Goal: Information Seeking & Learning: Understand process/instructions

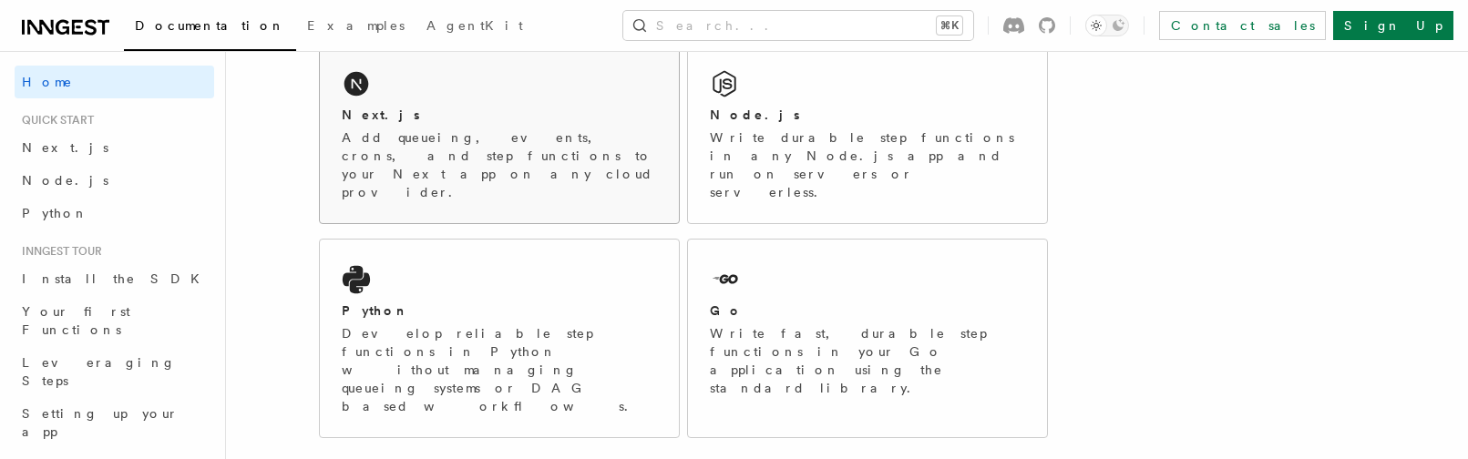
scroll to position [260, 0]
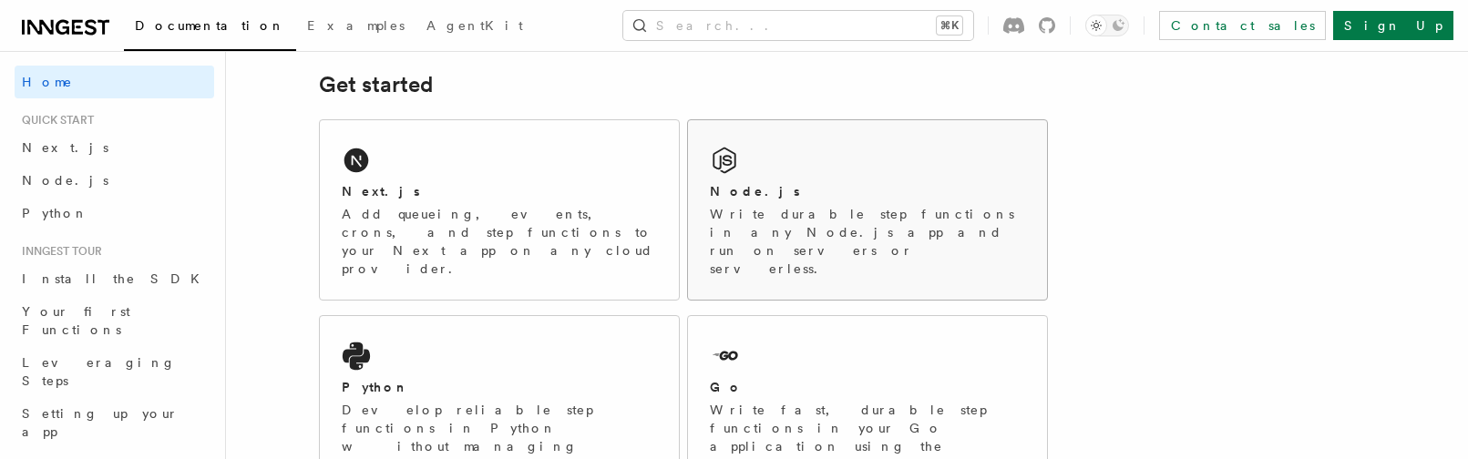
click at [793, 175] on div "Node.js Write durable step functions in any Node.js app and run on servers or s…" at bounding box center [867, 209] width 359 height 179
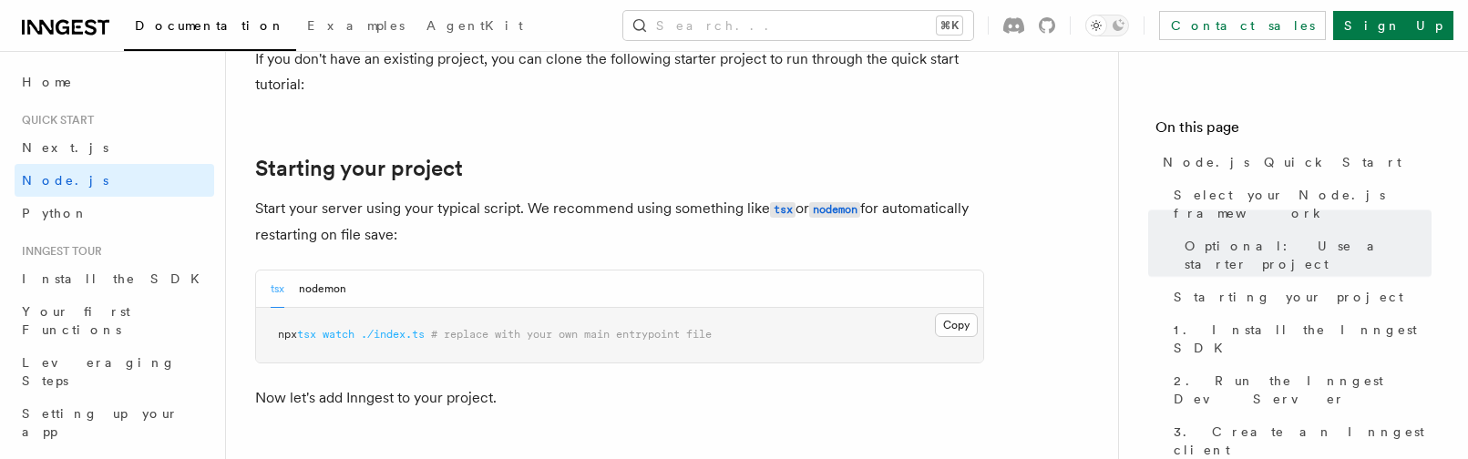
scroll to position [865, 0]
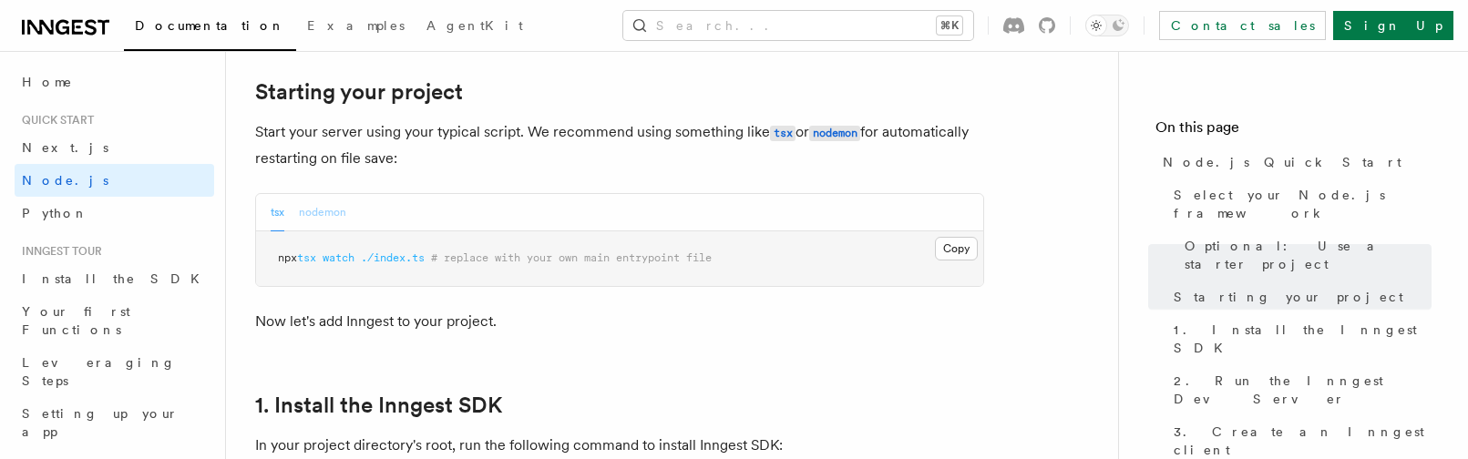
click at [321, 206] on button "nodemon" at bounding box center [322, 212] width 47 height 37
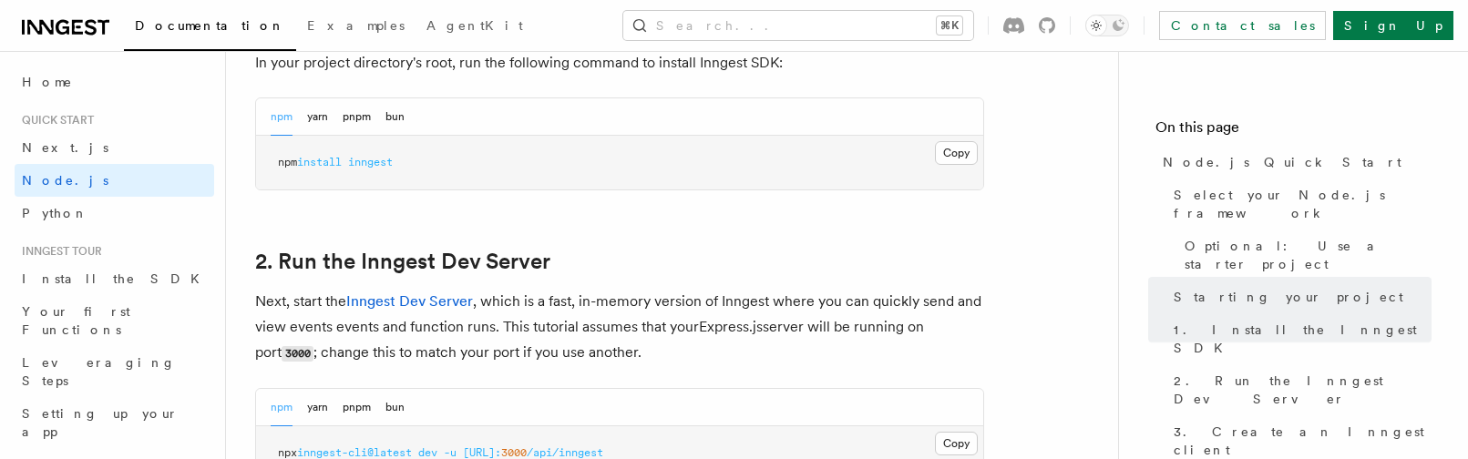
scroll to position [1324, 0]
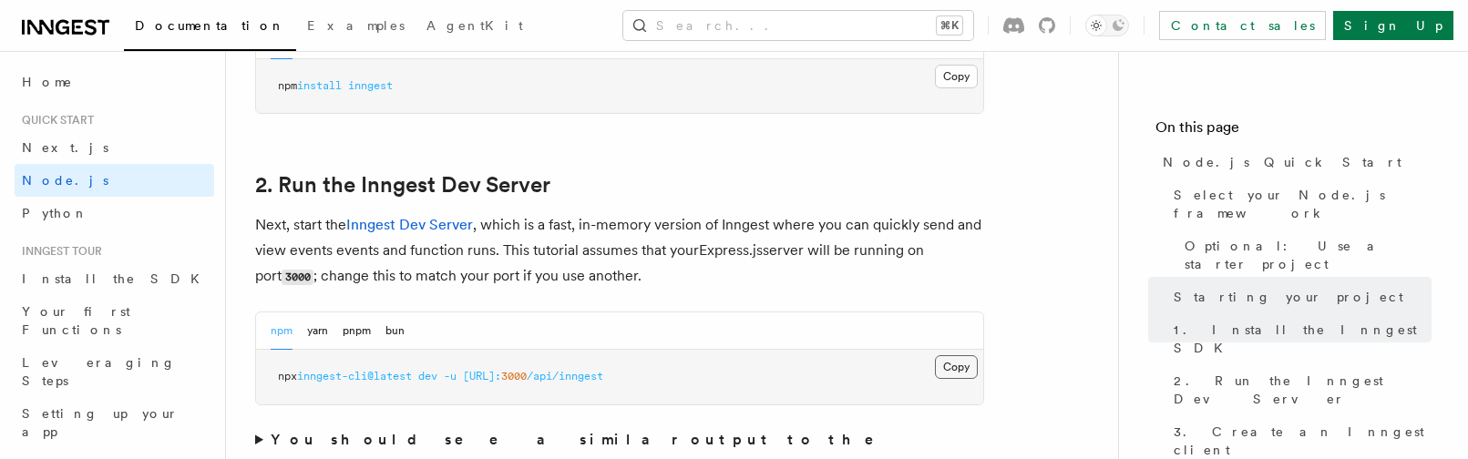
click at [957, 369] on button "Copy Copied" at bounding box center [956, 367] width 43 height 24
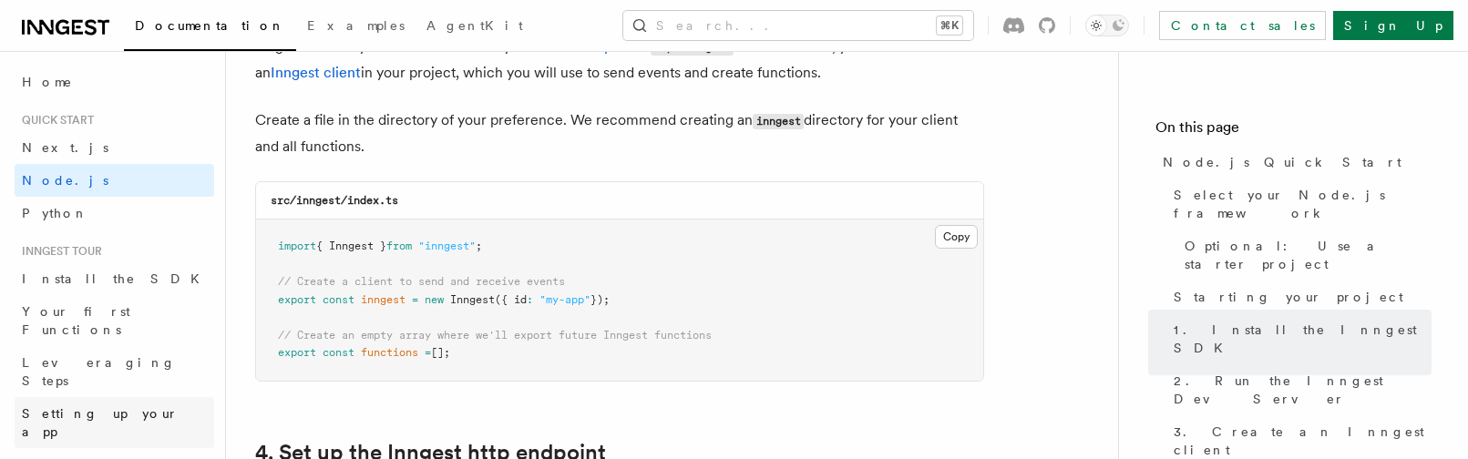
scroll to position [2403, 0]
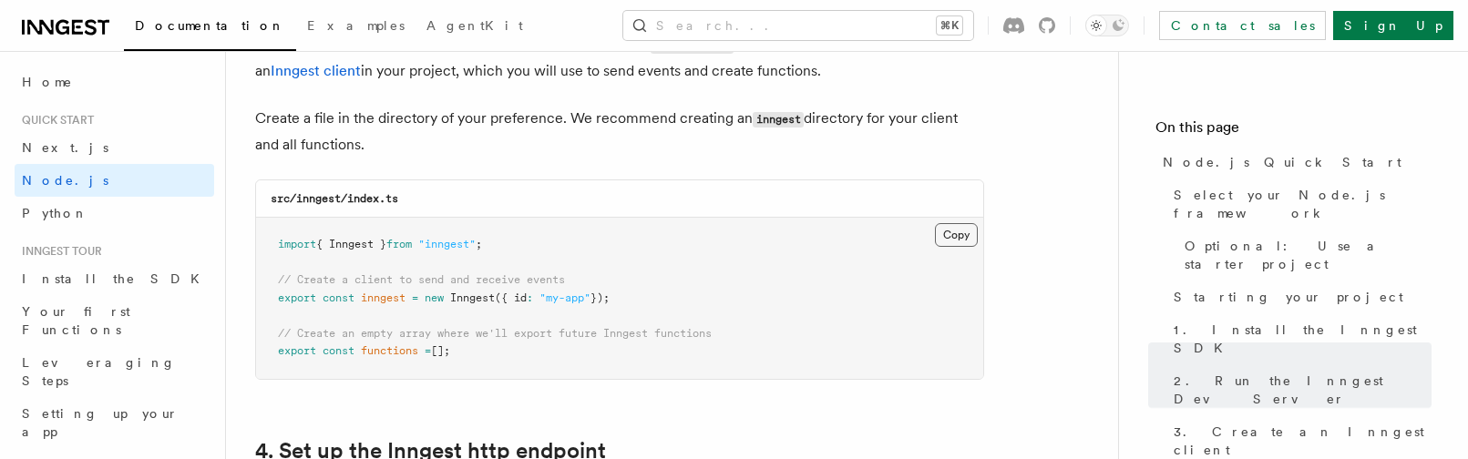
click at [970, 238] on button "Copy Copied" at bounding box center [956, 235] width 43 height 24
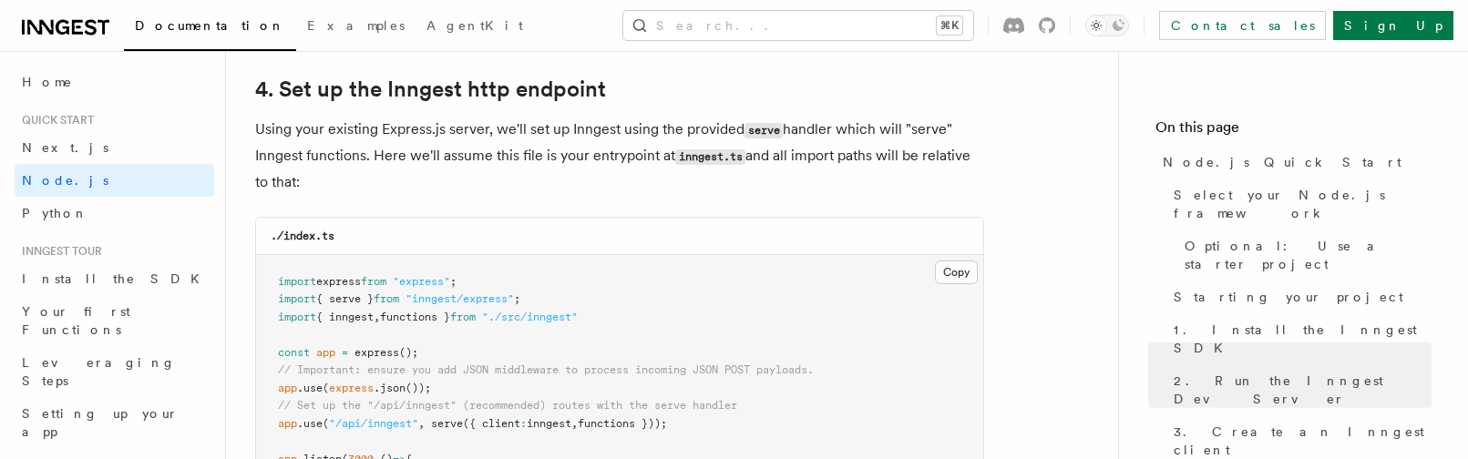
scroll to position [2821, 0]
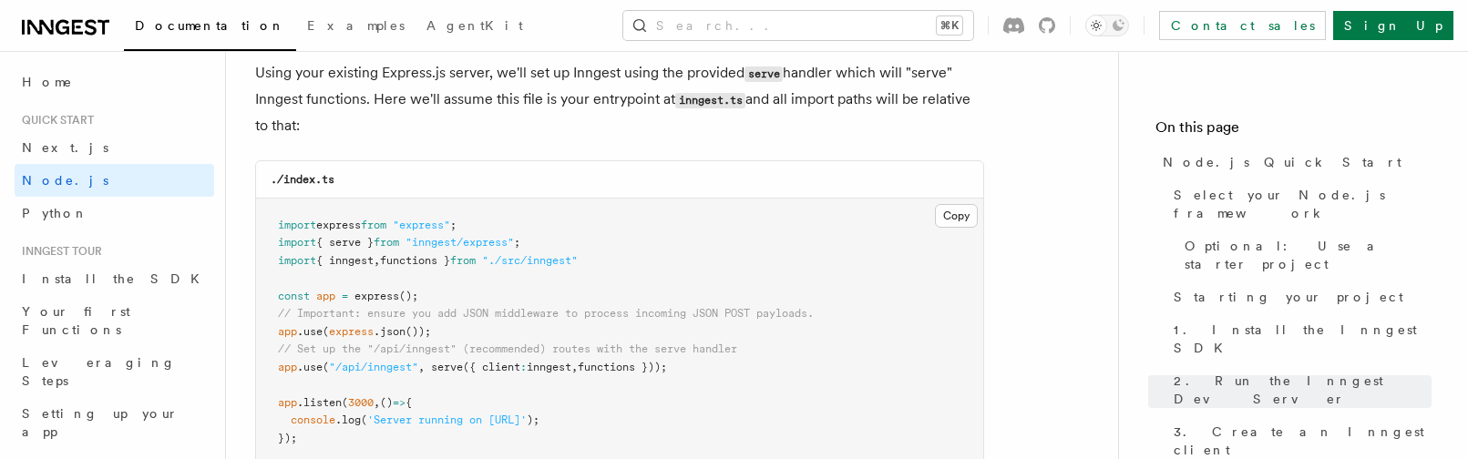
click at [457, 247] on span ""inngest/express"" at bounding box center [459, 242] width 108 height 13
click at [457, 246] on span ""inngest/express"" at bounding box center [459, 242] width 108 height 13
click at [578, 261] on span ""./src/inngest"" at bounding box center [530, 260] width 96 height 13
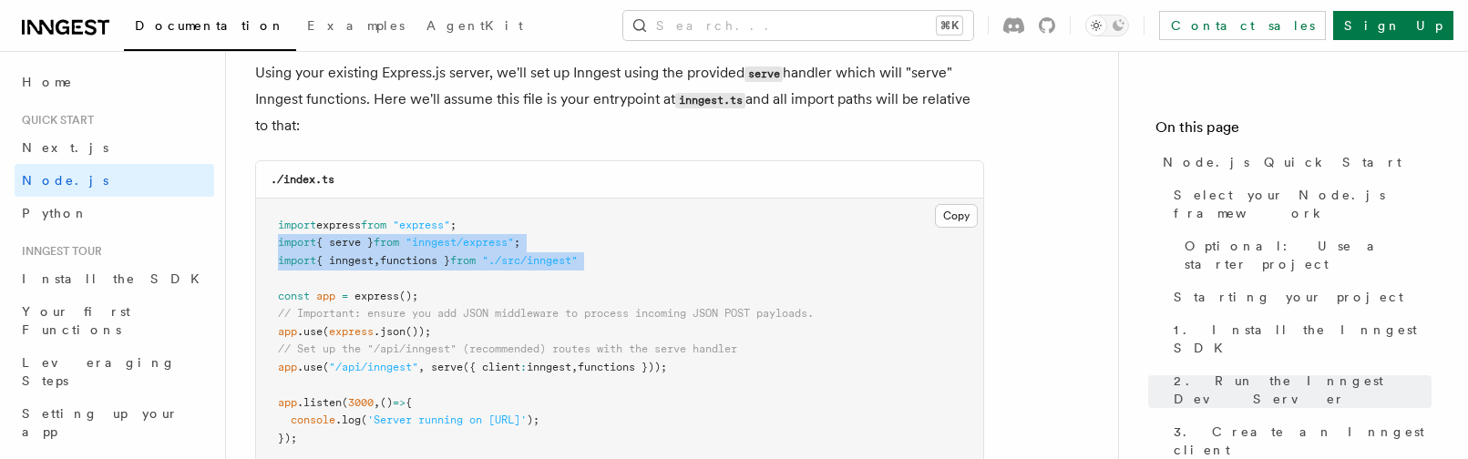
drag, startPoint x: 662, startPoint y: 277, endPoint x: 272, endPoint y: 244, distance: 391.3
click at [272, 244] on pre "import express from "express" ; import { serve } from "inngest/express" ; impor…" at bounding box center [619, 333] width 727 height 268
copy code "import { serve } from "inngest/express" ; import { inngest , functions } from "…"
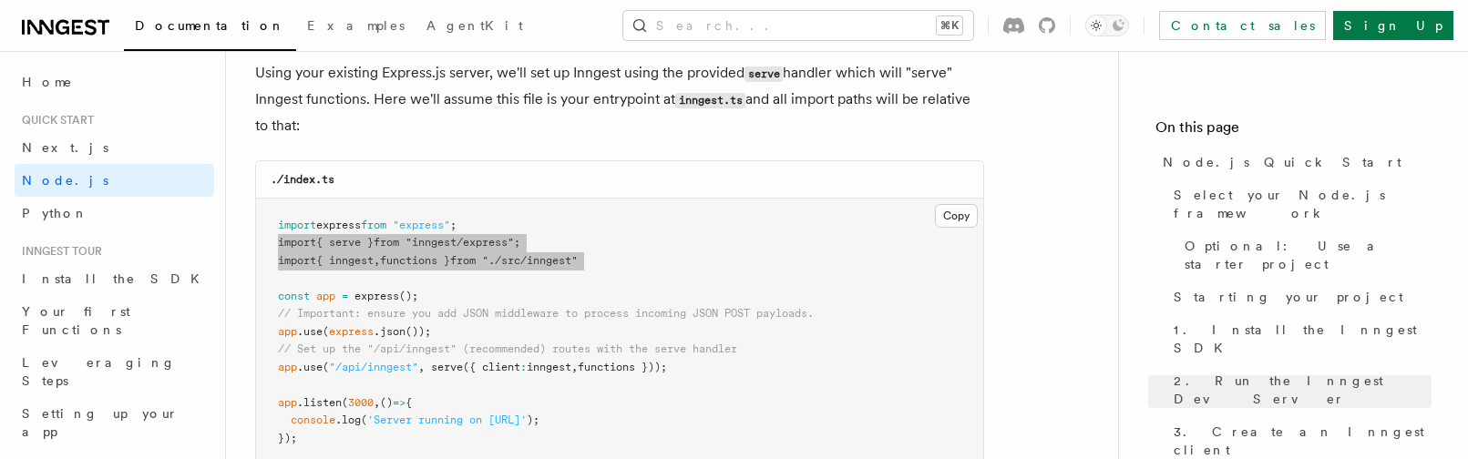
scroll to position [2898, 0]
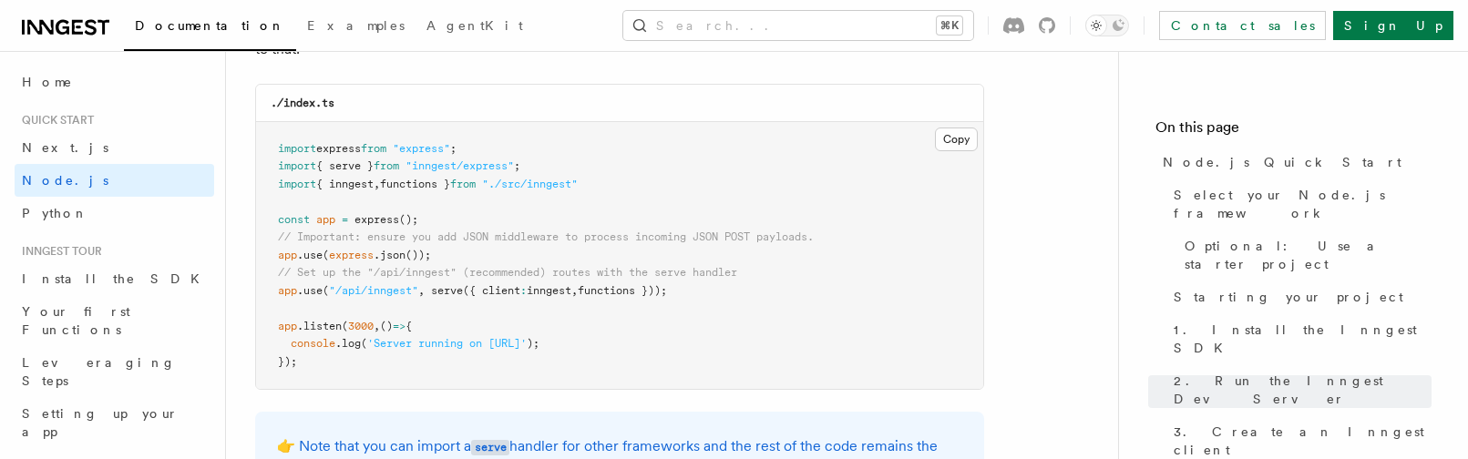
drag, startPoint x: 648, startPoint y: 352, endPoint x: 580, endPoint y: 350, distance: 67.4
click at [648, 352] on pre "import express from "express" ; import { serve } from "inngest/express" ; impor…" at bounding box center [619, 256] width 727 height 268
drag, startPoint x: 738, startPoint y: 300, endPoint x: 729, endPoint y: 301, distance: 9.2
click at [730, 301] on pre "import express from "express" ; import { serve } from "inngest/express" ; impor…" at bounding box center [619, 256] width 727 height 268
drag, startPoint x: 722, startPoint y: 298, endPoint x: 259, endPoint y: 291, distance: 463.7
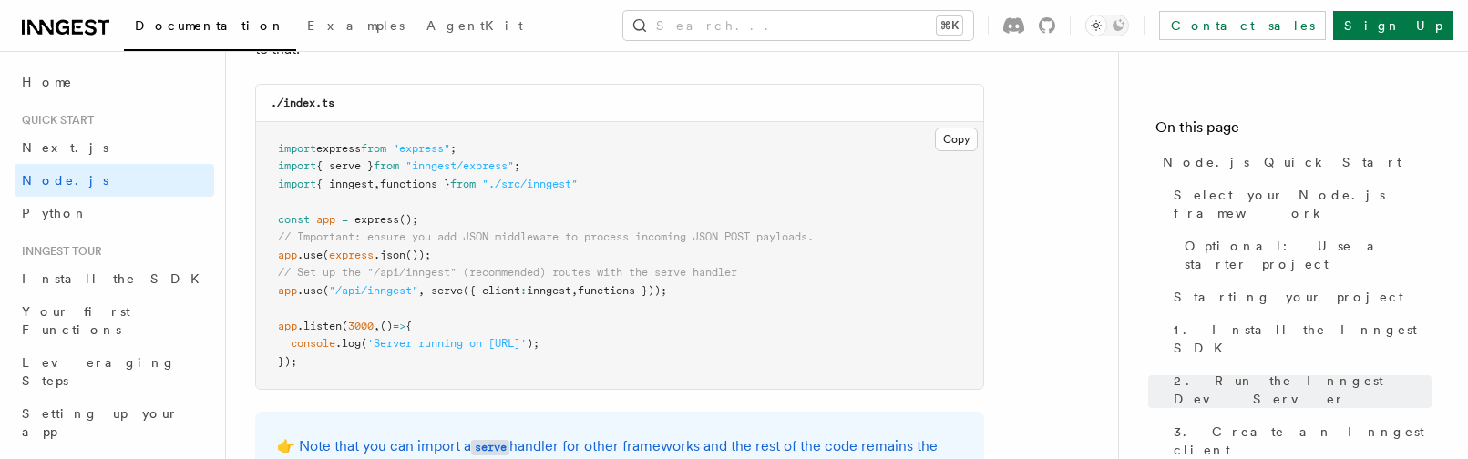
click at [259, 291] on pre "import express from "express" ; import { serve } from "inngest/express" ; impor…" at bounding box center [619, 256] width 727 height 268
copy span "app .use ( "/api/inngest" , serve ({ client : inngest , functions }));"
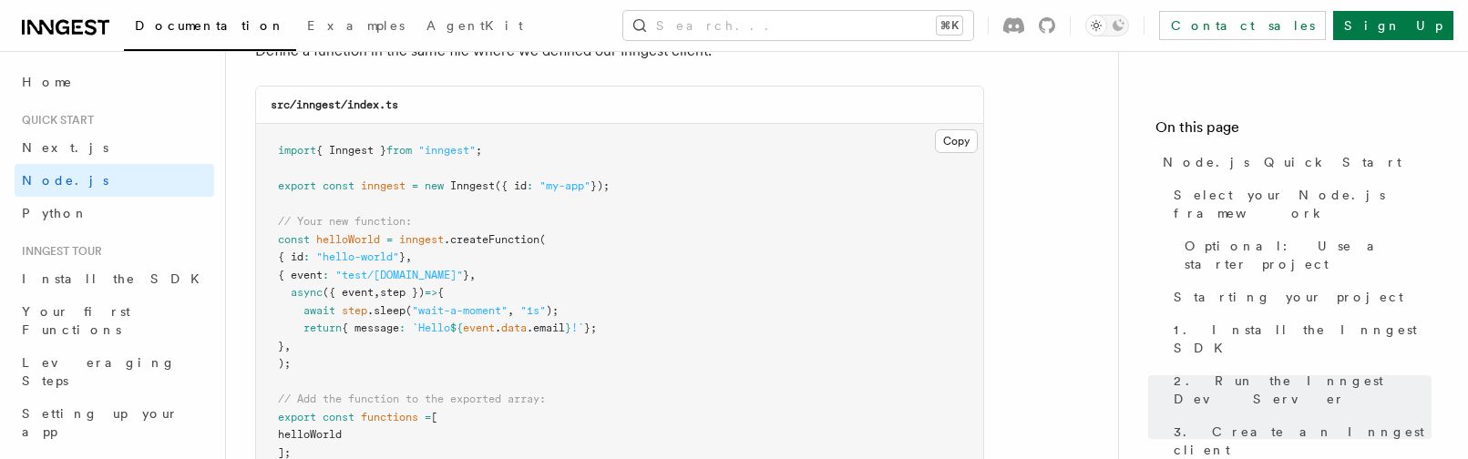
scroll to position [3704, 0]
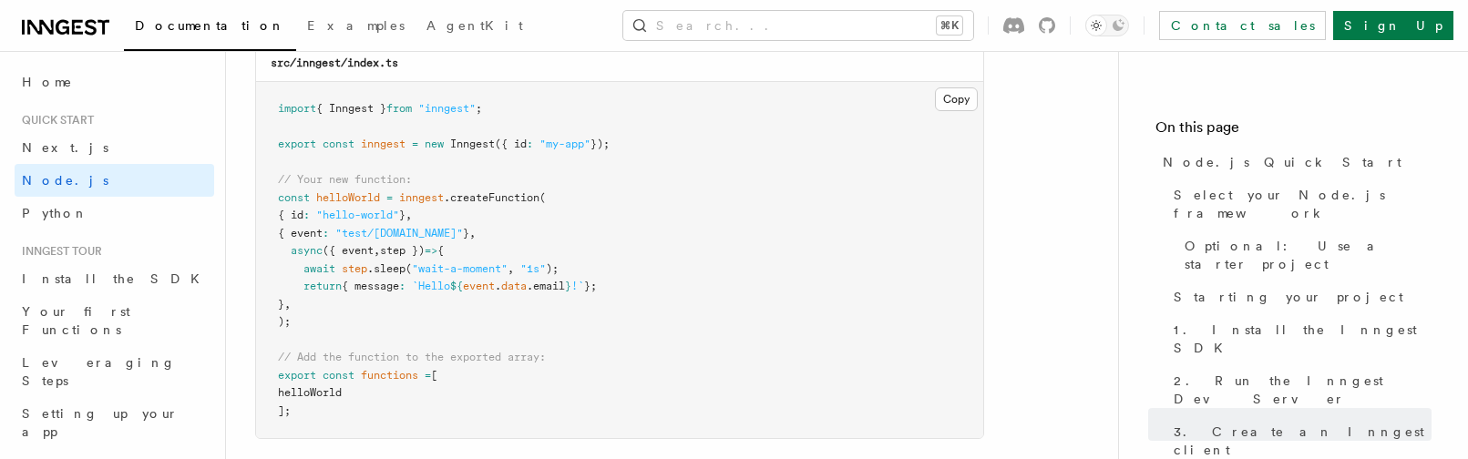
click at [563, 225] on pre "import { Inngest } from "inngest" ; export const inngest = new Inngest ({ id : …" at bounding box center [619, 260] width 727 height 356
click at [538, 235] on pre "import { Inngest } from "inngest" ; export const inngest = new Inngest ({ id : …" at bounding box center [619, 260] width 727 height 356
click at [500, 312] on pre "import { Inngest } from "inngest" ; export const inngest = new Inngest ({ id : …" at bounding box center [619, 260] width 727 height 356
click at [381, 412] on pre "import { Inngest } from "inngest" ; export const inngest = new Inngest ({ id : …" at bounding box center [619, 260] width 727 height 356
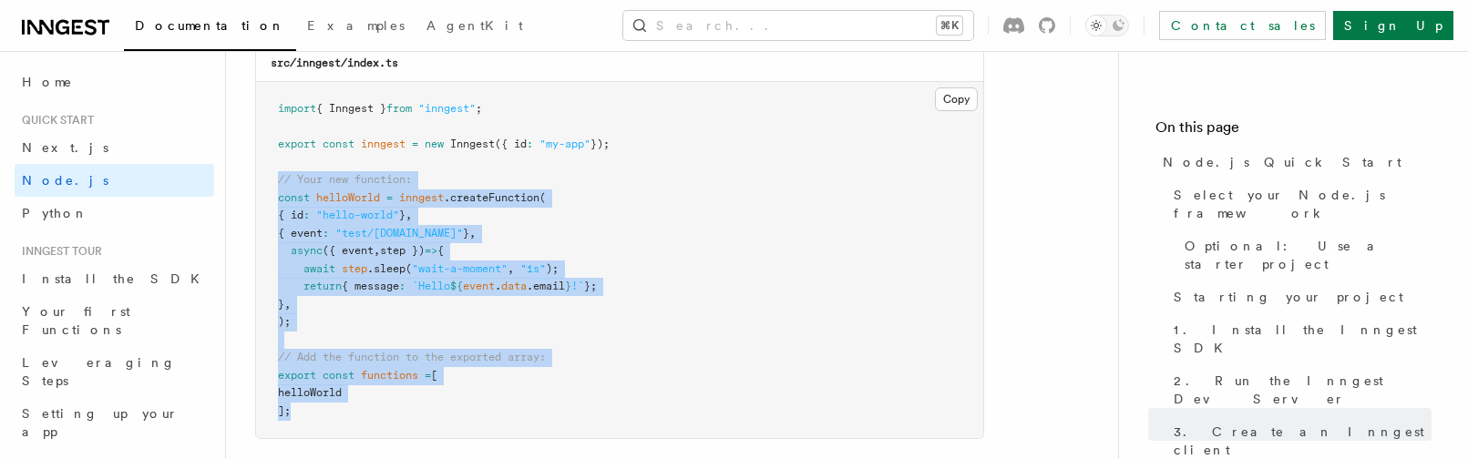
drag, startPoint x: 366, startPoint y: 414, endPoint x: 271, endPoint y: 186, distance: 247.5
click at [271, 186] on pre "import { Inngest } from "inngest" ; export const inngest = new Inngest ({ id : …" at bounding box center [619, 260] width 727 height 356
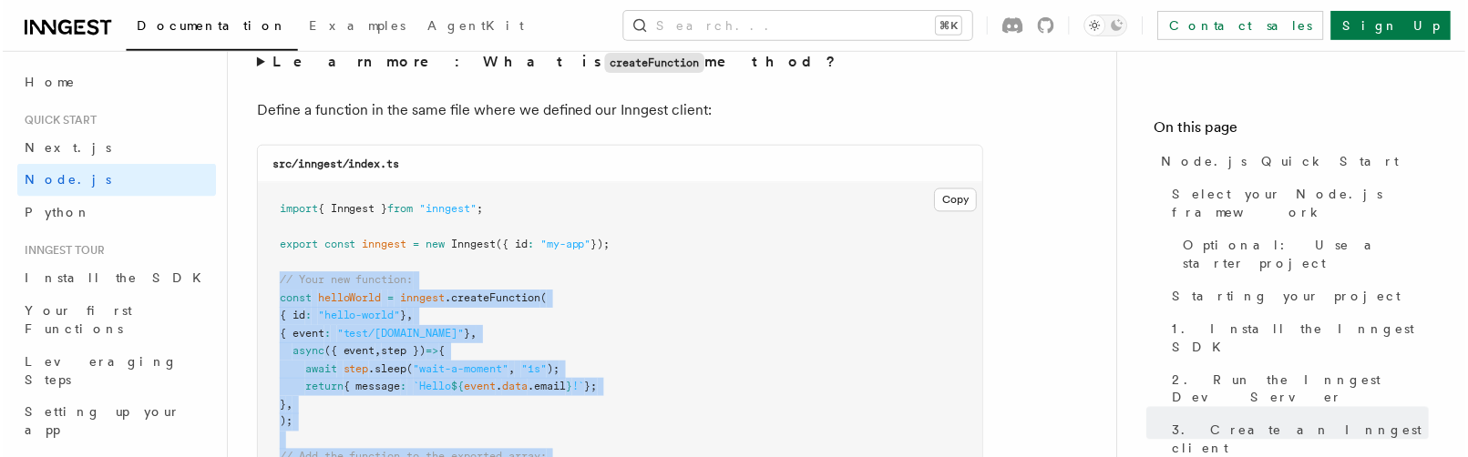
scroll to position [3615, 0]
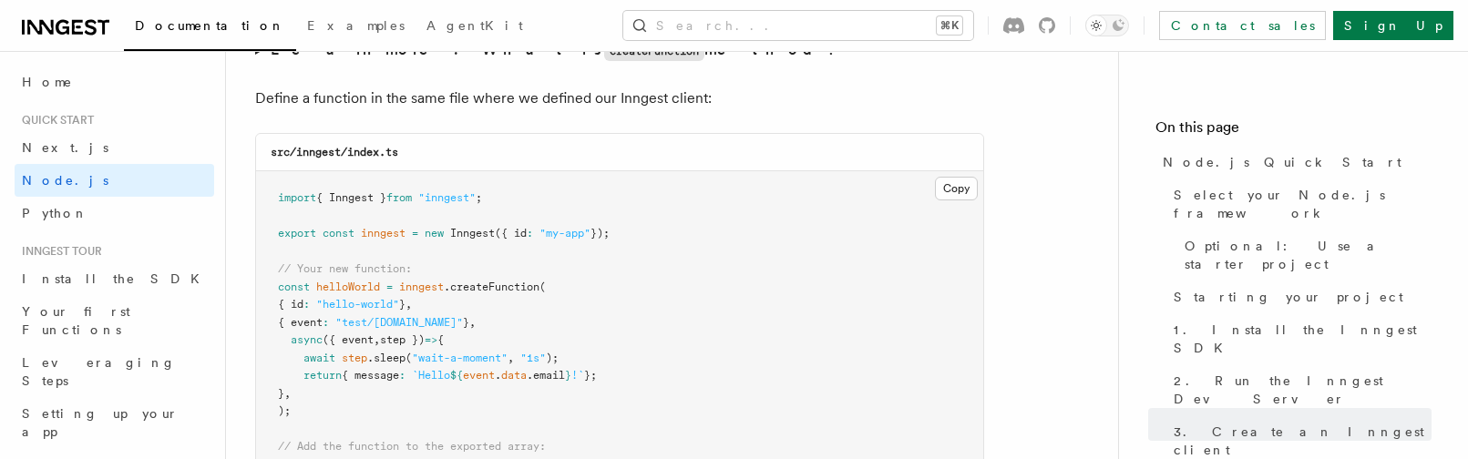
drag, startPoint x: 473, startPoint y: 214, endPoint x: 116, endPoint y: 12, distance: 410.4
click at [473, 214] on pre "import { Inngest } from "inngest" ; export const inngest = new Inngest ({ id : …" at bounding box center [619, 349] width 727 height 356
